Goal: Communication & Community: Ask a question

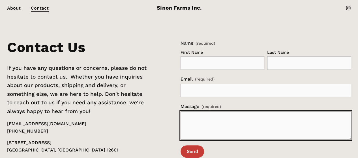
click at [205, 128] on textarea "Message (required)" at bounding box center [266, 126] width 171 height 28
paste textarea "[EMAIL_ADDRESS][DOMAIN_NAME][PERSON_NAME]"
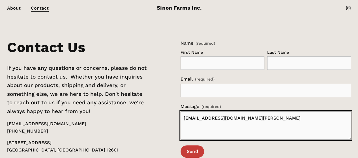
type textarea "[EMAIL_ADDRESS][DOMAIN_NAME][PERSON_NAME]"
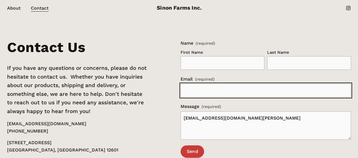
paste input "[EMAIL_ADDRESS][DOMAIN_NAME][PERSON_NAME]"
click at [209, 89] on input "Email (required)" at bounding box center [266, 91] width 171 height 14
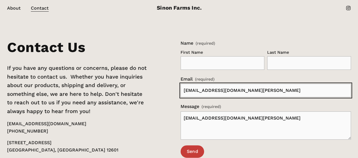
type input "[EMAIL_ADDRESS][DOMAIN_NAME][PERSON_NAME]"
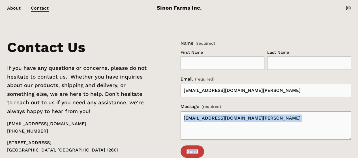
drag, startPoint x: 214, startPoint y: 143, endPoint x: 220, endPoint y: 129, distance: 16.0
click at [220, 129] on form "Name (required) First Name Last Name Email (required) [EMAIL_ADDRESS][DOMAIN_NA…" at bounding box center [266, 99] width 171 height 118
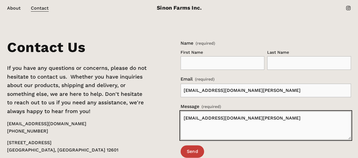
click at [220, 129] on textarea "[EMAIL_ADDRESS][DOMAIN_NAME][PERSON_NAME]" at bounding box center [266, 126] width 171 height 28
paste textarea "Hi Sales. Good day to you. We at [PERSON_NAME] Inc. have decided to contact you…"
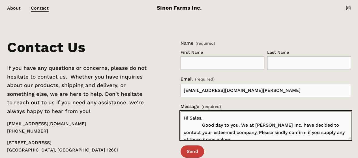
scroll to position [191, 0]
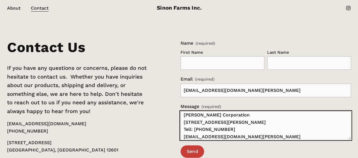
type textarea "Hi Sales. Good day to you. We at [PERSON_NAME] Inc. have decided to contact you…"
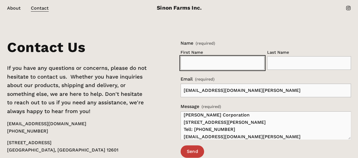
click at [233, 60] on input "First Name" at bounding box center [223, 63] width 84 height 14
click at [211, 61] on input "[PERSON_NAME]" at bounding box center [223, 63] width 84 height 14
type input "Grant"
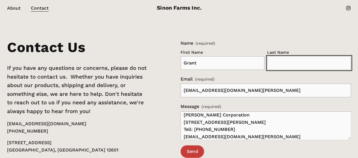
paste input "[PERSON_NAME]"
type input "[PERSON_NAME]"
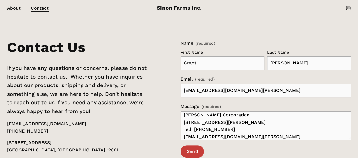
click at [177, 114] on div "Contact Us If you have any questions or concerns, please do not hesitate to con…" at bounding box center [179, 115] width 358 height 150
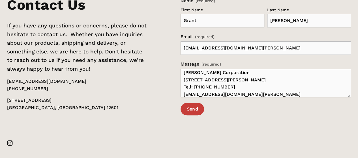
scroll to position [45, 0]
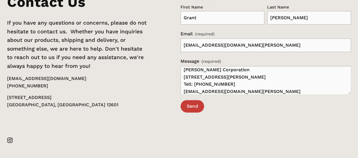
click at [195, 105] on span "Send" at bounding box center [192, 106] width 11 height 5
click at [71, 78] on p "[EMAIL_ADDRESS][DOMAIN_NAME] [PHONE_NUMBER]" at bounding box center [78, 82] width 142 height 14
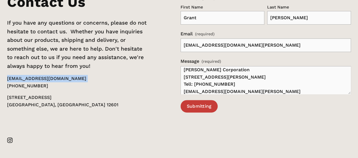
click at [71, 78] on p "[EMAIL_ADDRESS][DOMAIN_NAME] [PHONE_NUMBER]" at bounding box center [78, 82] width 142 height 14
copy p "[EMAIL_ADDRESS][DOMAIN_NAME]"
